Goal: Navigation & Orientation: Find specific page/section

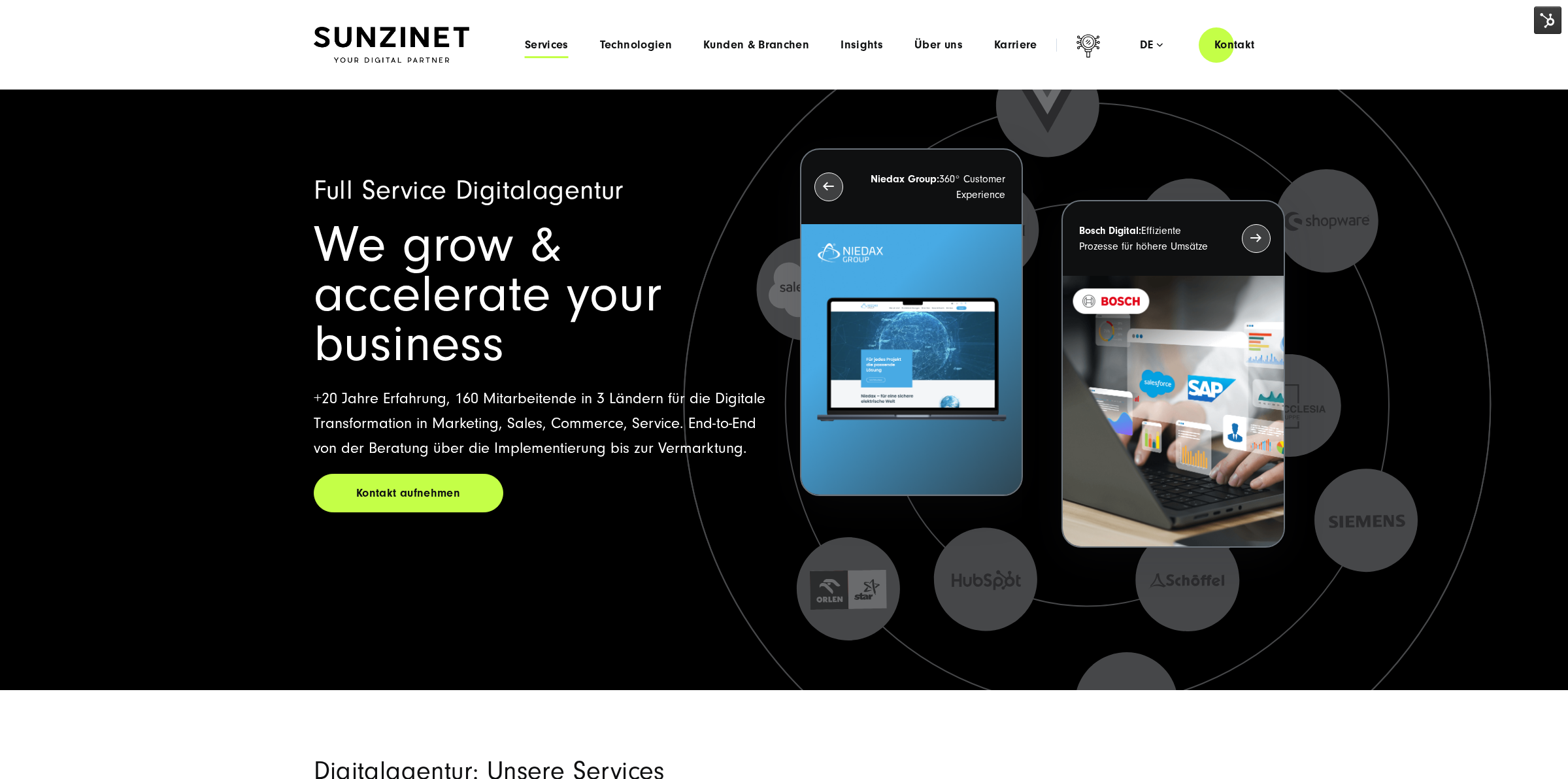
click at [549, 45] on span "Services" at bounding box center [546, 45] width 44 height 13
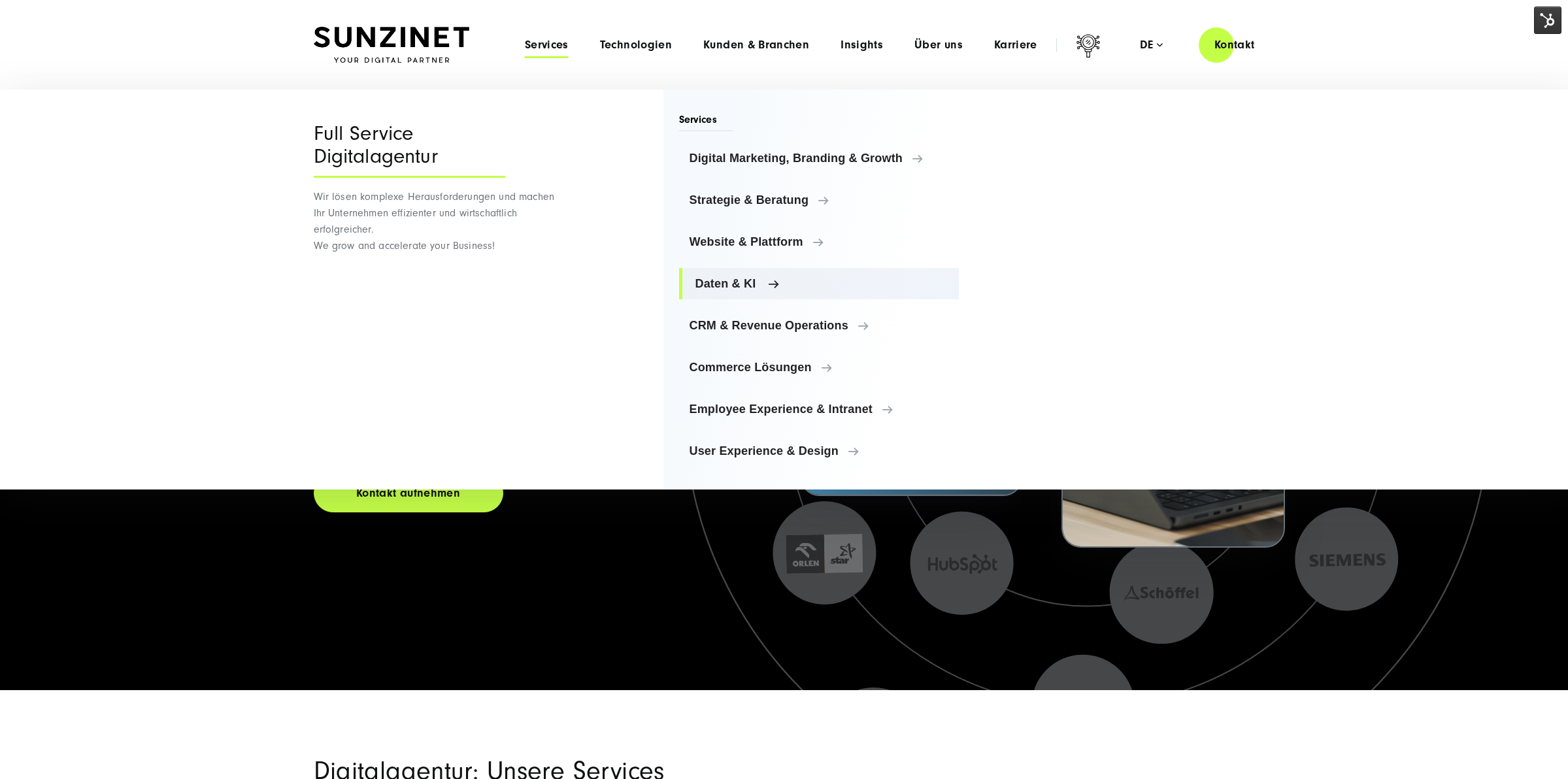
click at [720, 289] on span "Daten & KI" at bounding box center [822, 284] width 254 height 13
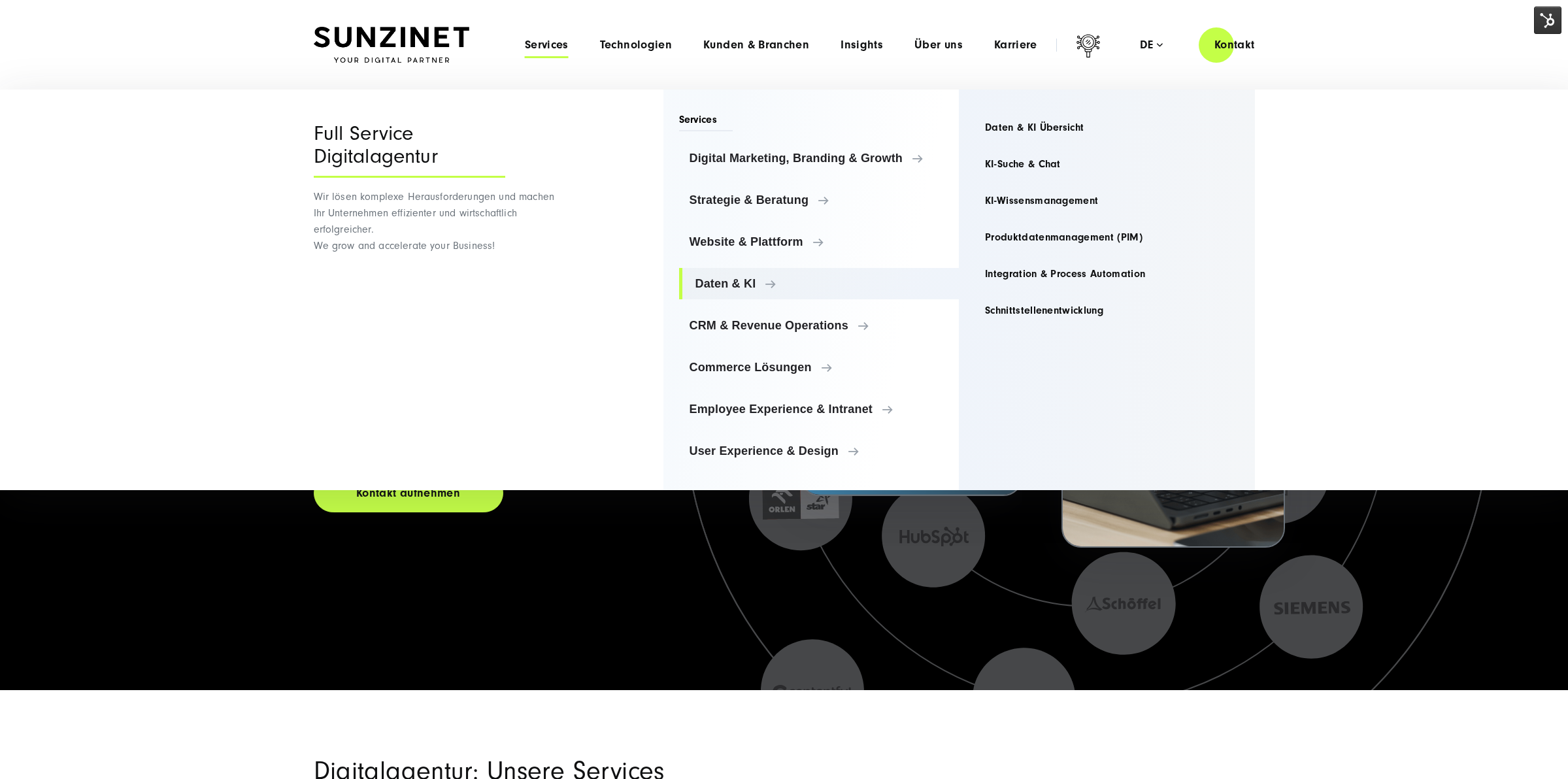
click at [763, 628] on icon at bounding box center [1087, 405] width 1015 height 1014
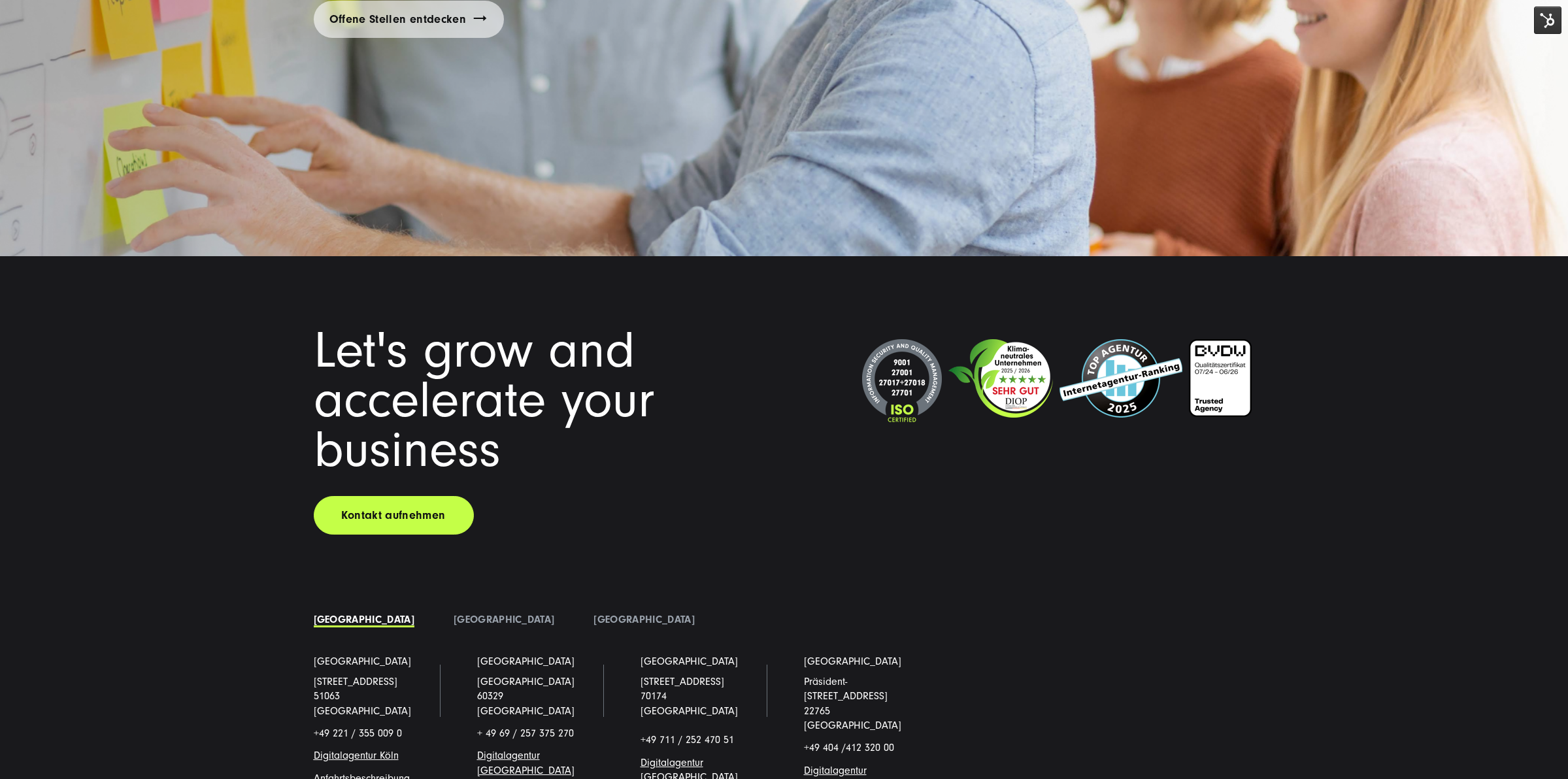
scroll to position [11459, 0]
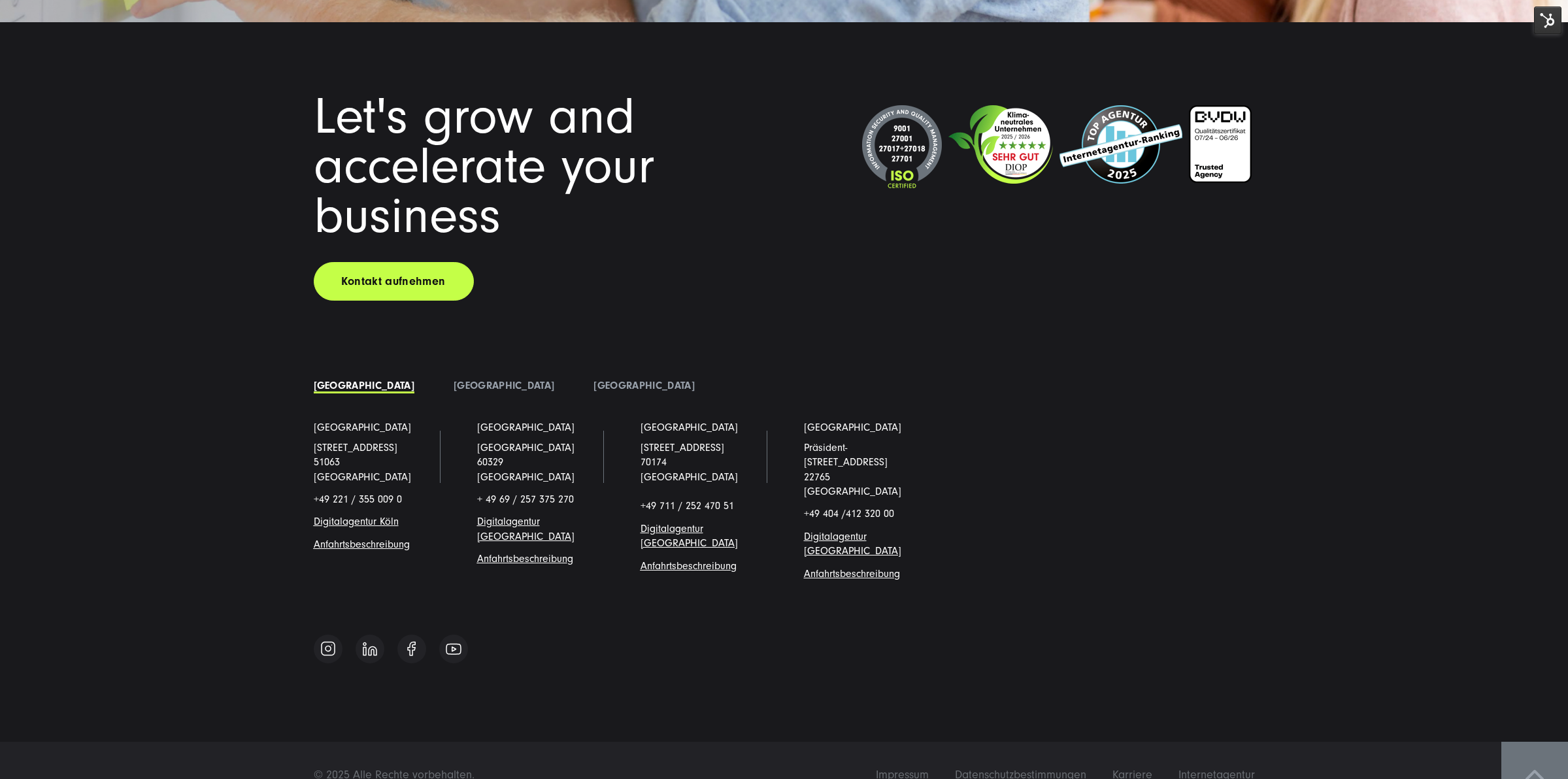
click at [1518, 769] on link at bounding box center [1535, 775] width 67 height 67
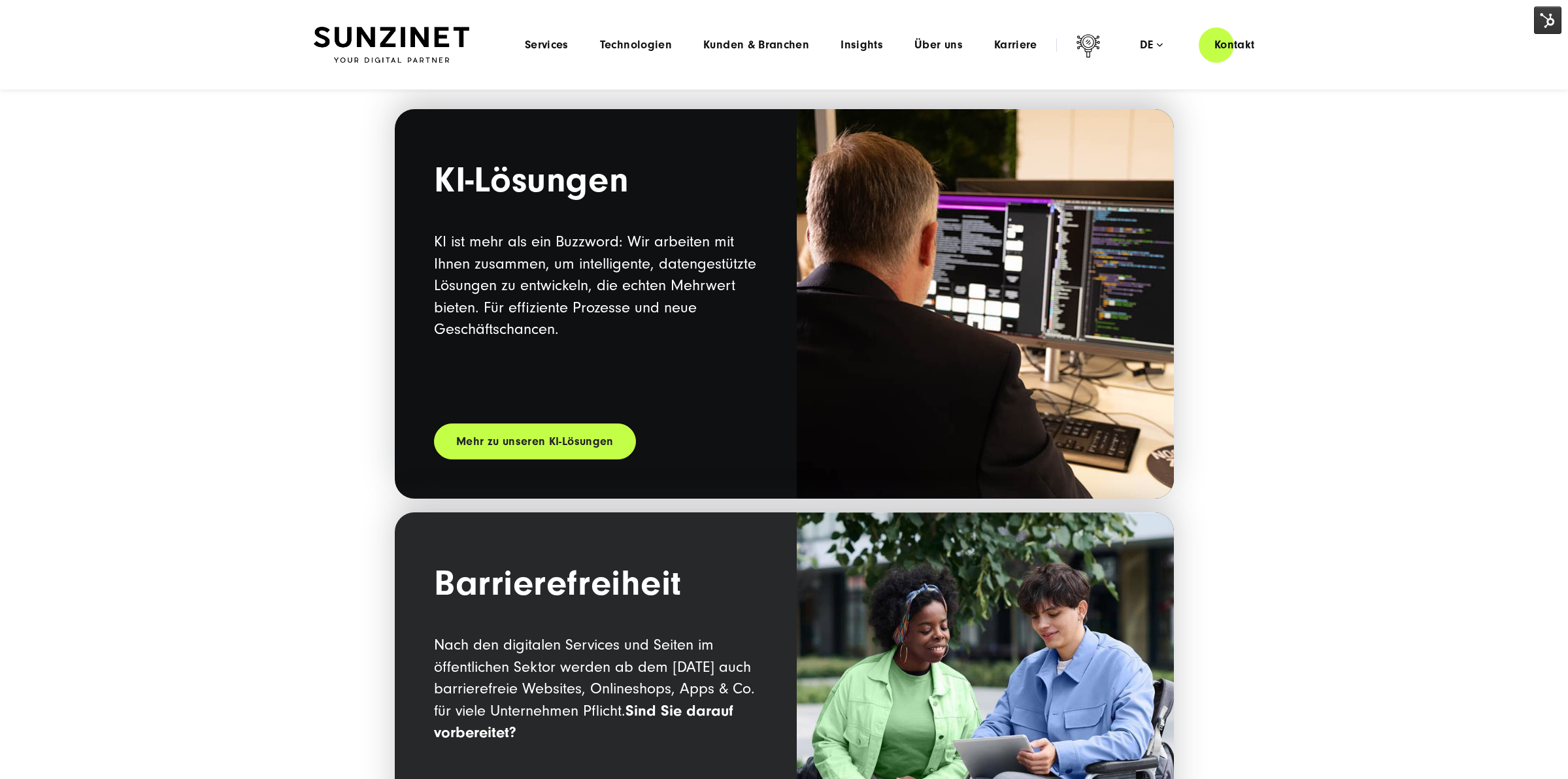
scroll to position [0, 0]
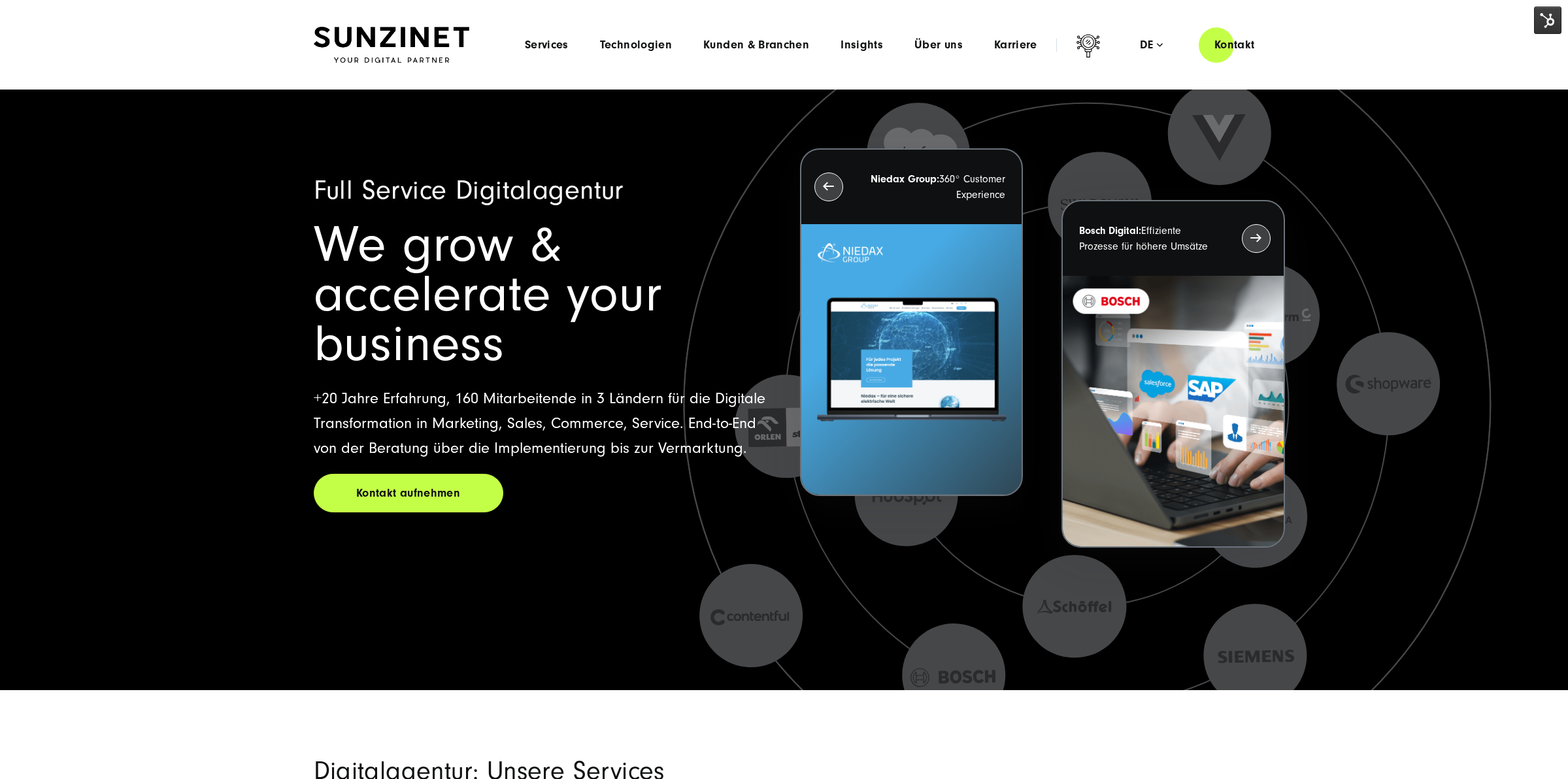
click at [376, 52] on img at bounding box center [392, 45] width 156 height 37
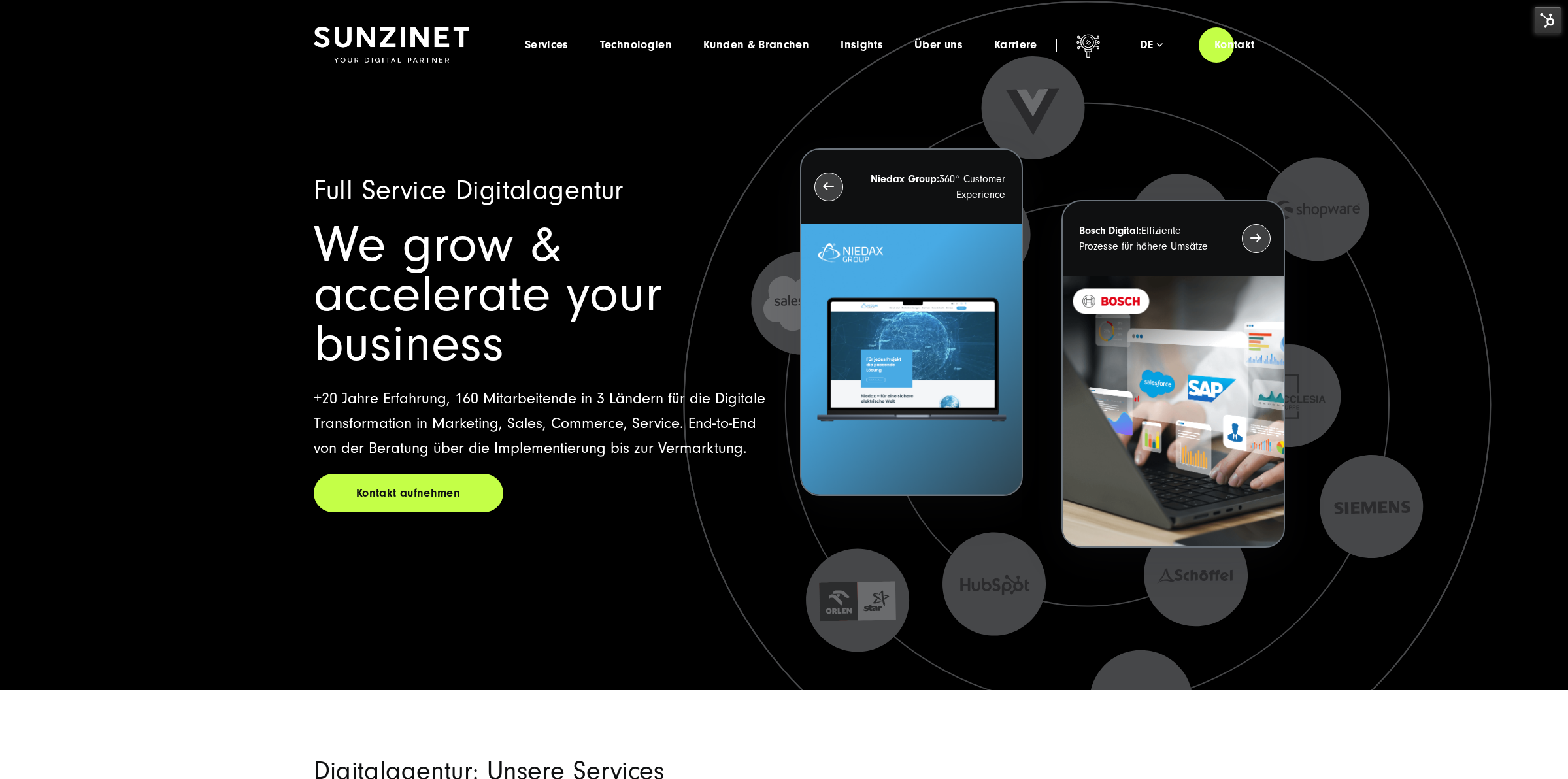
click at [1545, 24] on img at bounding box center [1547, 20] width 28 height 28
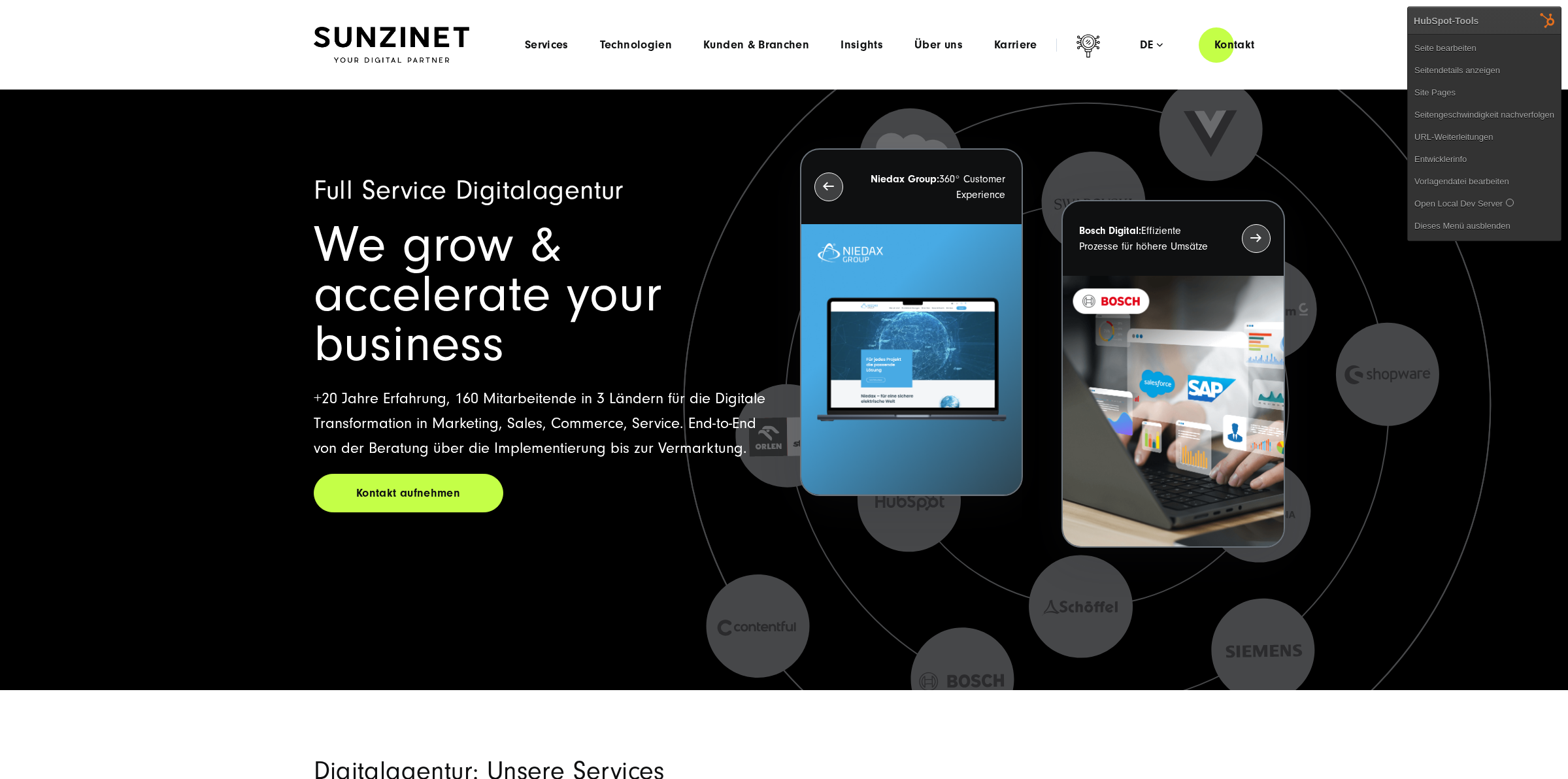
click at [367, 42] on img at bounding box center [392, 45] width 156 height 37
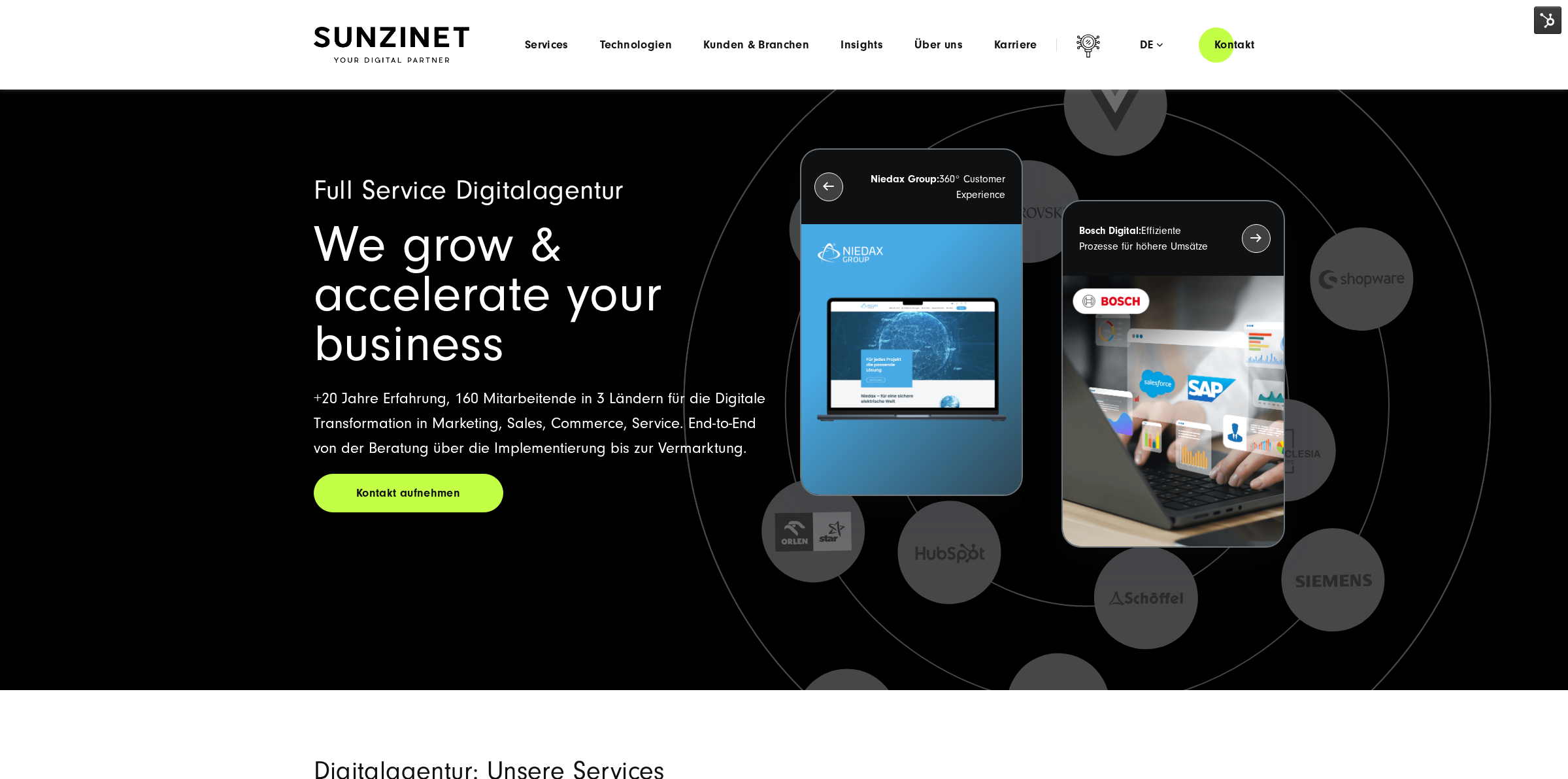
drag, startPoint x: 1209, startPoint y: 523, endPoint x: 968, endPoint y: 52, distance: 529.1
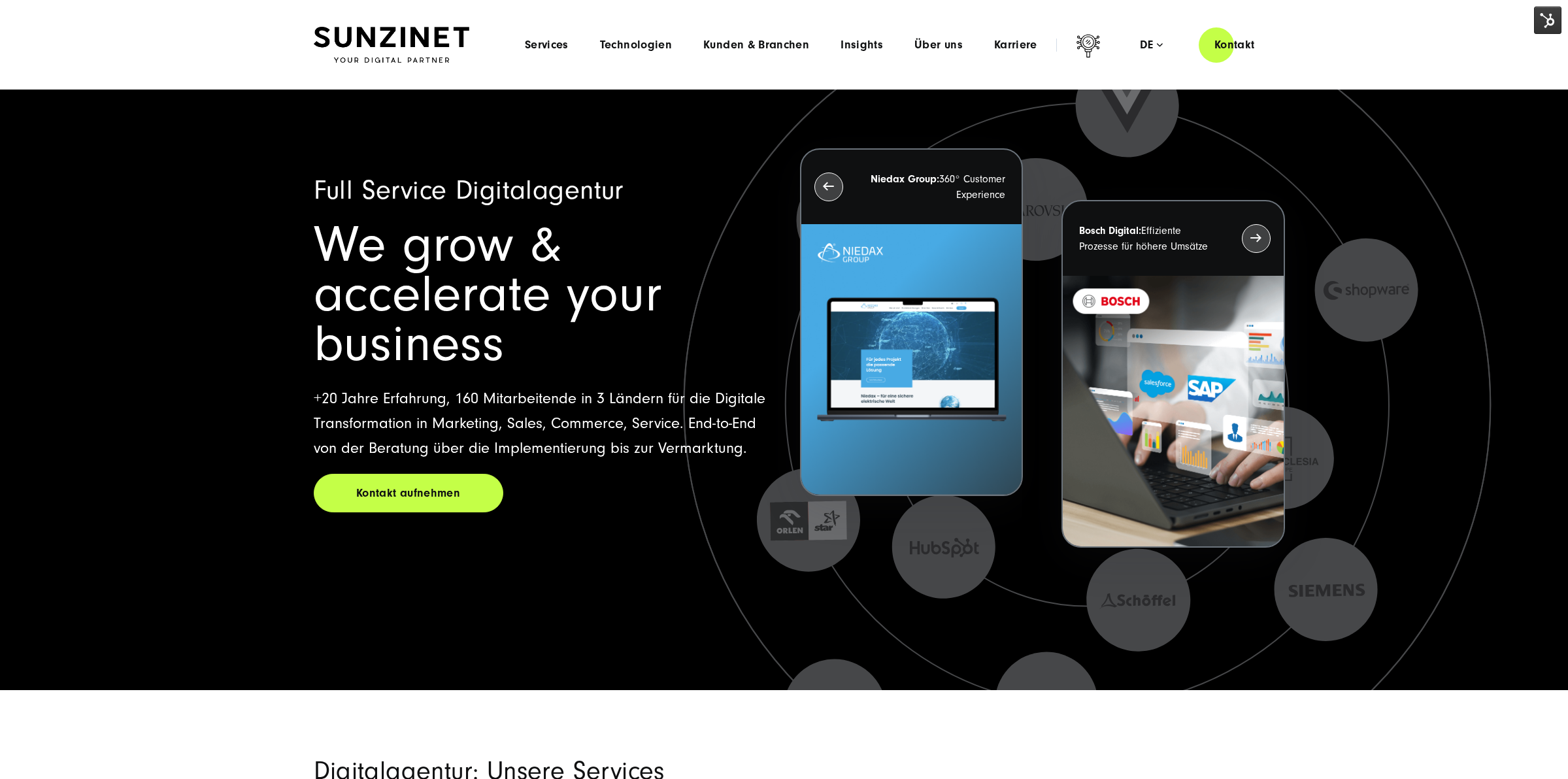
click at [369, 45] on img at bounding box center [392, 45] width 156 height 37
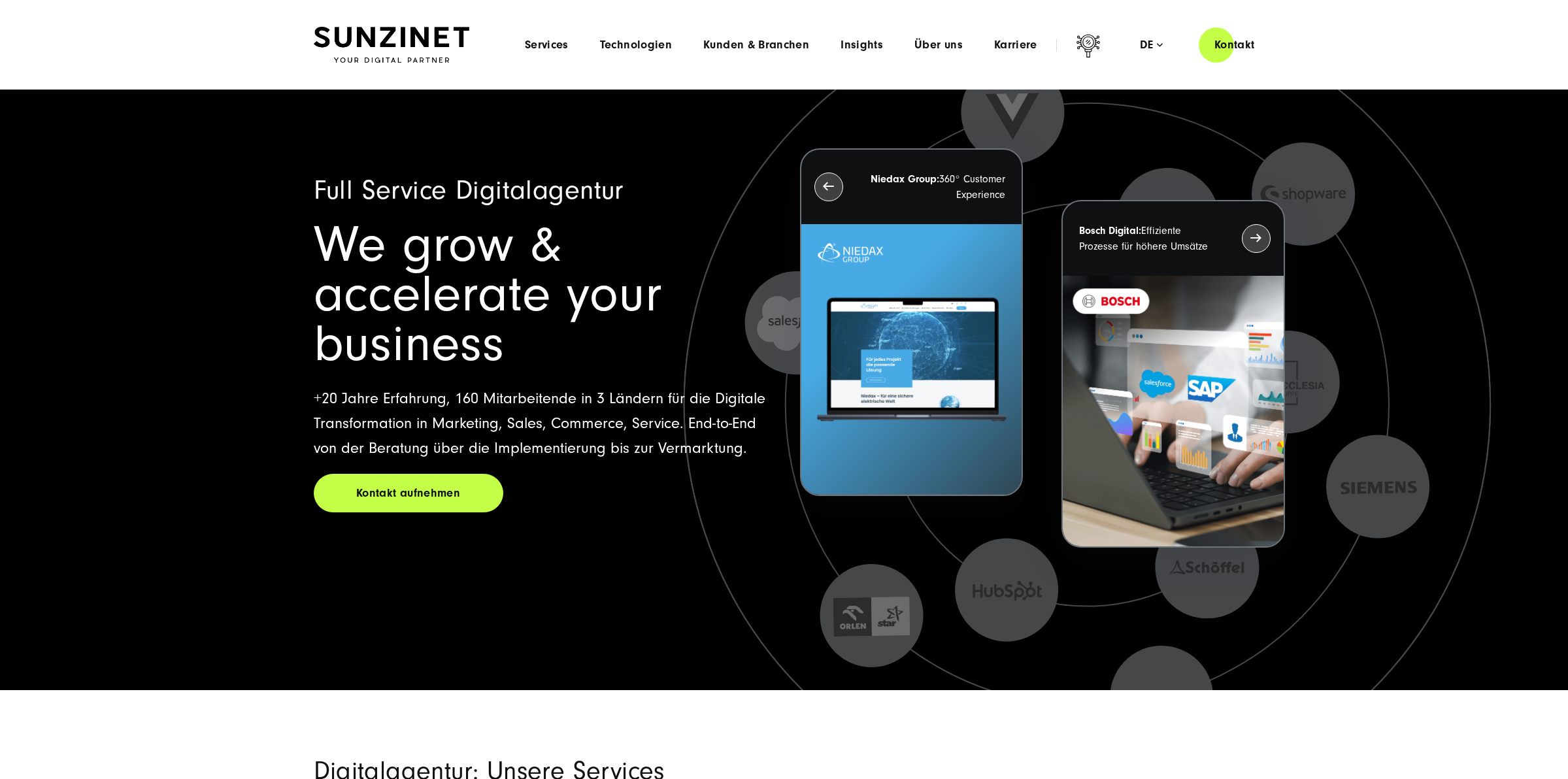
click at [369, 44] on img at bounding box center [392, 45] width 156 height 37
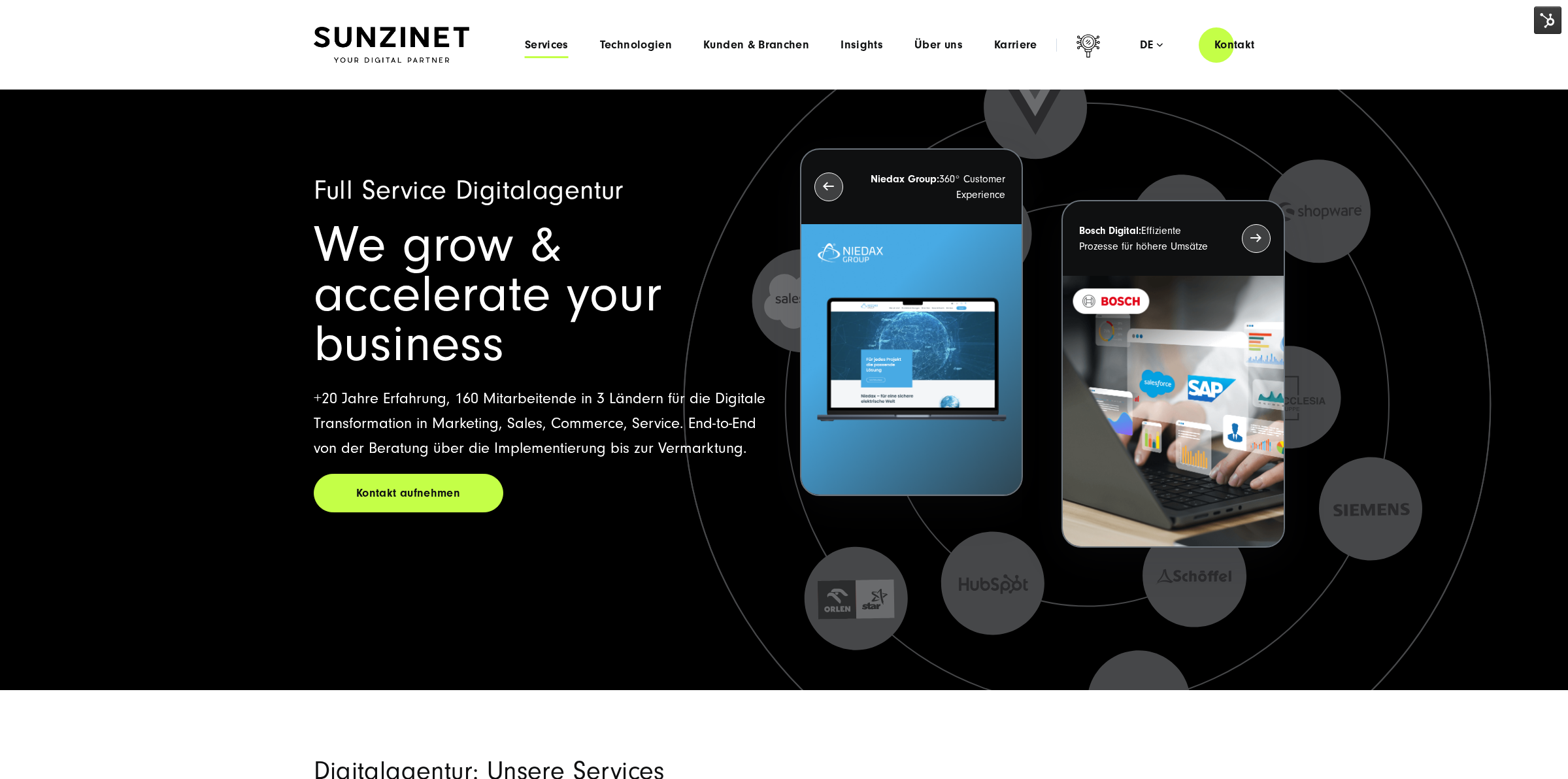
click at [550, 49] on span "Services" at bounding box center [546, 45] width 44 height 13
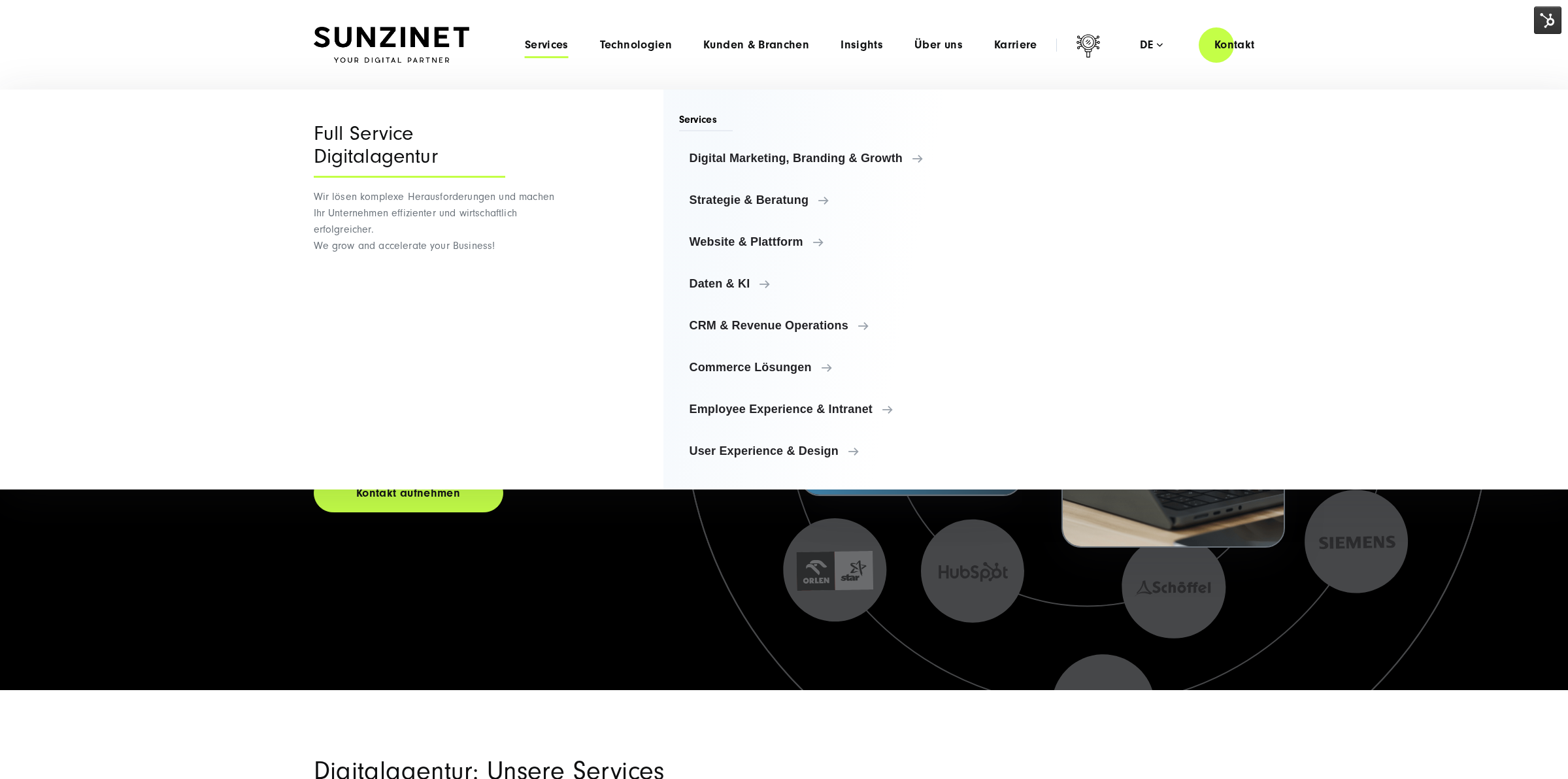
click at [376, 27] on img at bounding box center [392, 45] width 156 height 37
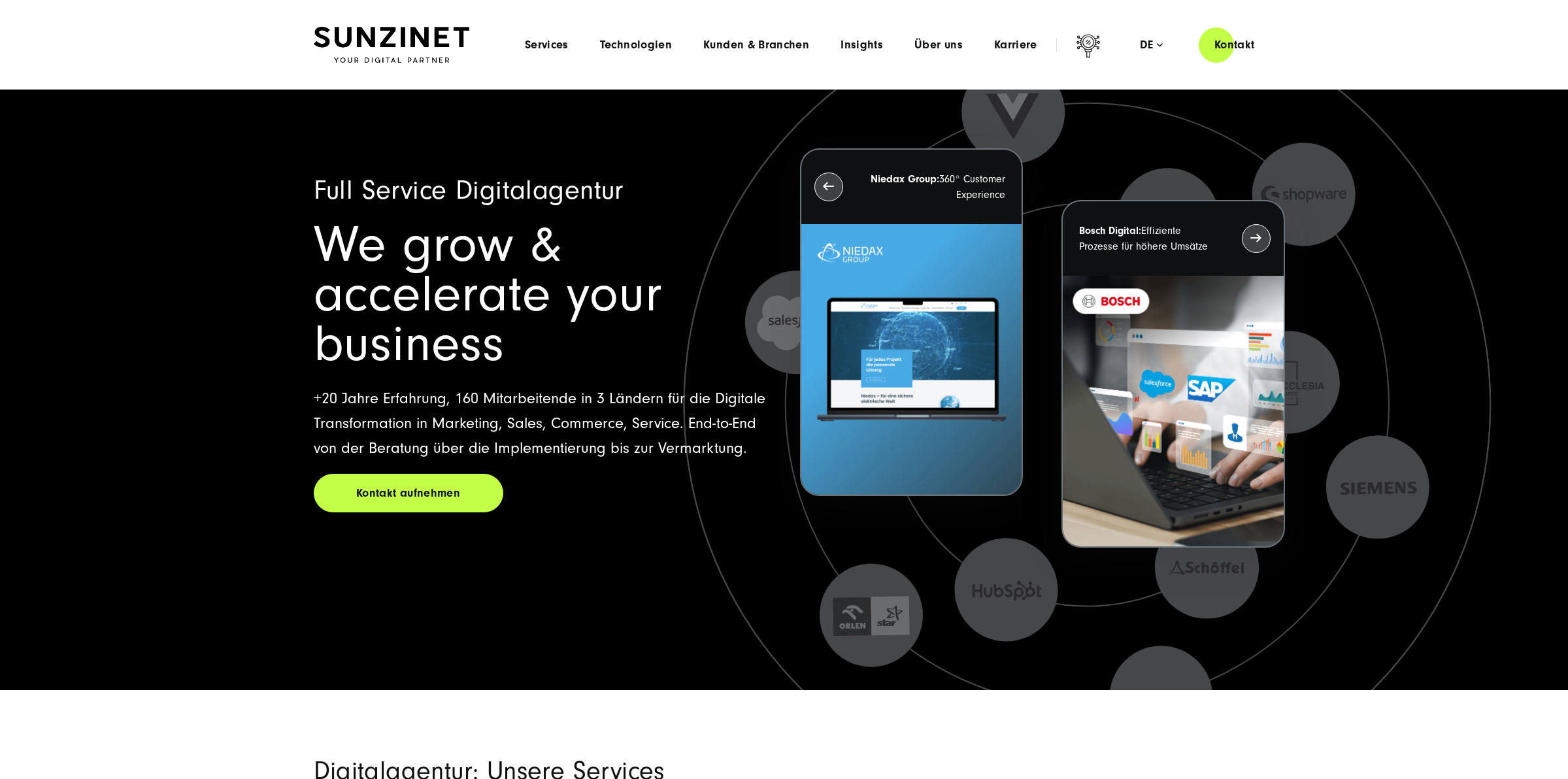
click at [375, 37] on img at bounding box center [392, 45] width 156 height 37
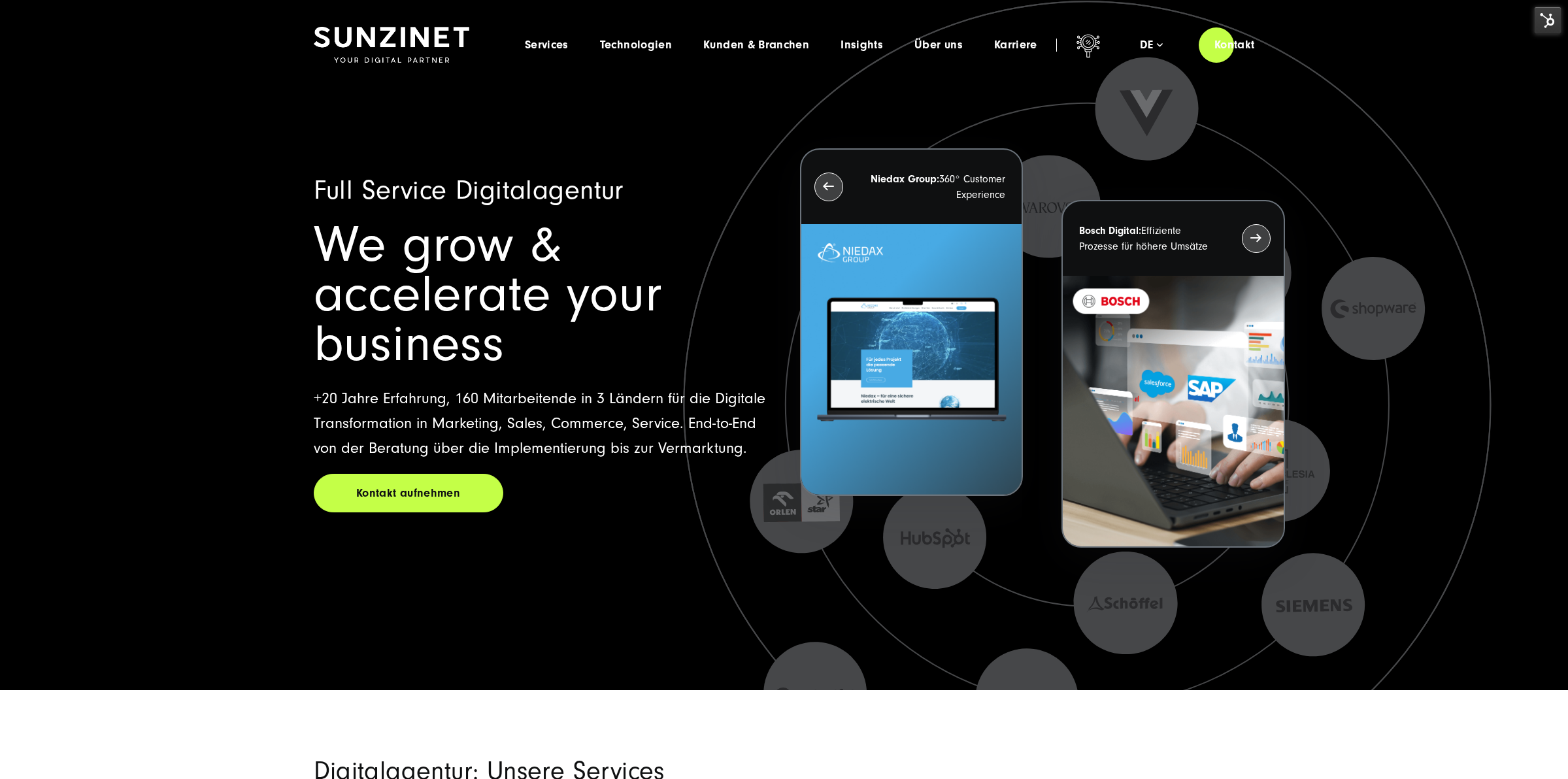
drag, startPoint x: 600, startPoint y: 448, endPoint x: 611, endPoint y: -31, distance: 479.1
